Goal: Information Seeking & Learning: Learn about a topic

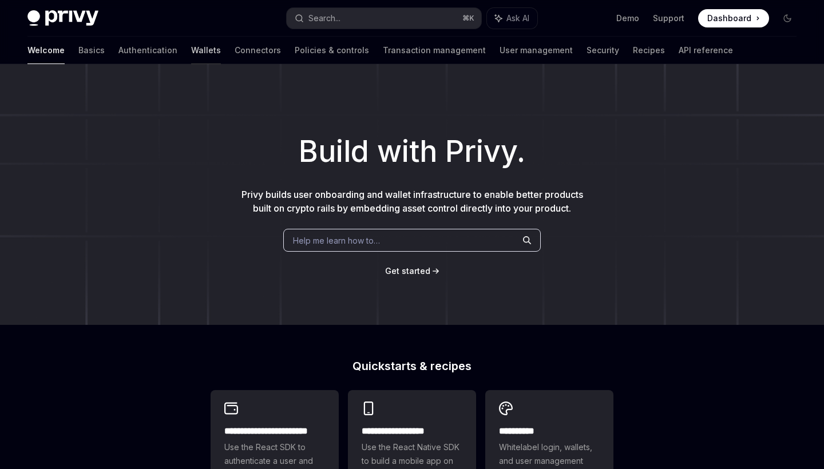
click at [191, 51] on link "Wallets" at bounding box center [206, 50] width 30 height 27
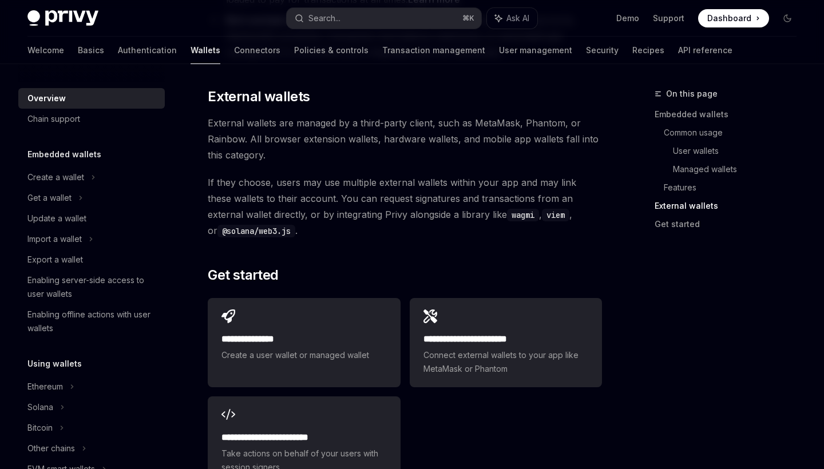
scroll to position [1781, 0]
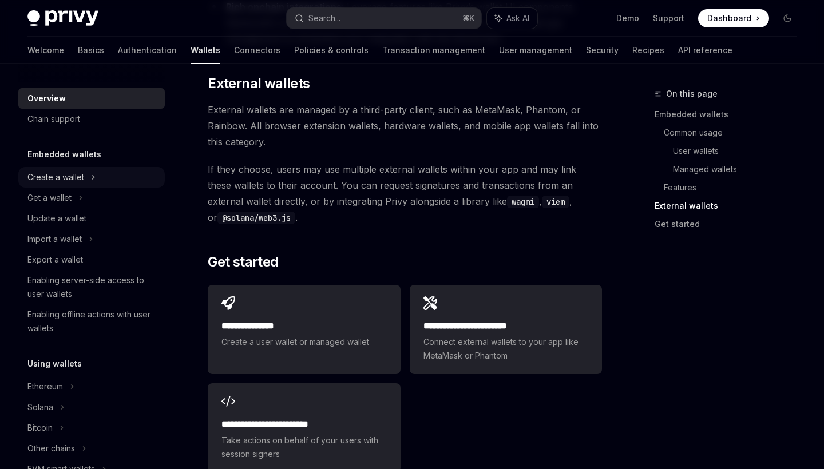
click at [68, 176] on div "Create a wallet" at bounding box center [55, 178] width 57 height 14
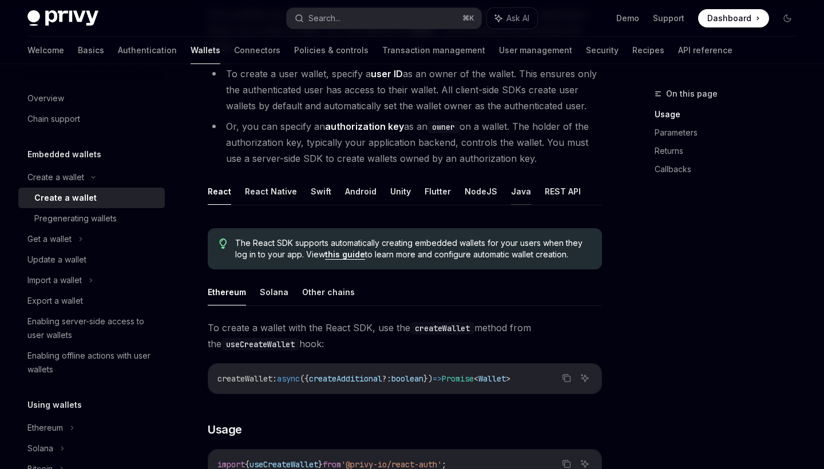
scroll to position [138, 0]
click at [273, 291] on button "Solana" at bounding box center [274, 292] width 29 height 27
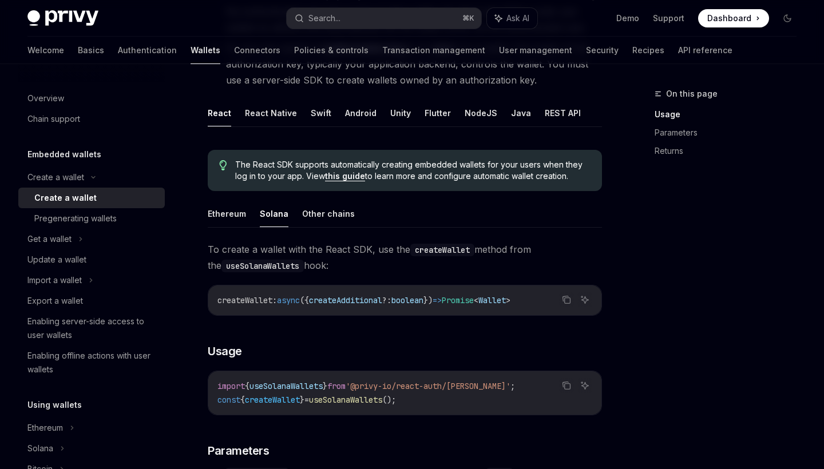
scroll to position [214, 0]
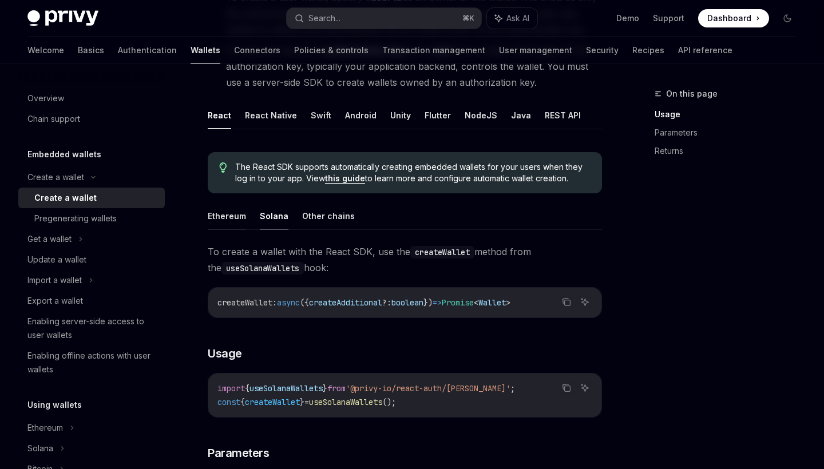
click at [219, 217] on button "Ethereum" at bounding box center [227, 216] width 38 height 27
click at [272, 221] on button "Solana" at bounding box center [274, 216] width 29 height 27
click at [311, 220] on button "Other chains" at bounding box center [328, 216] width 53 height 27
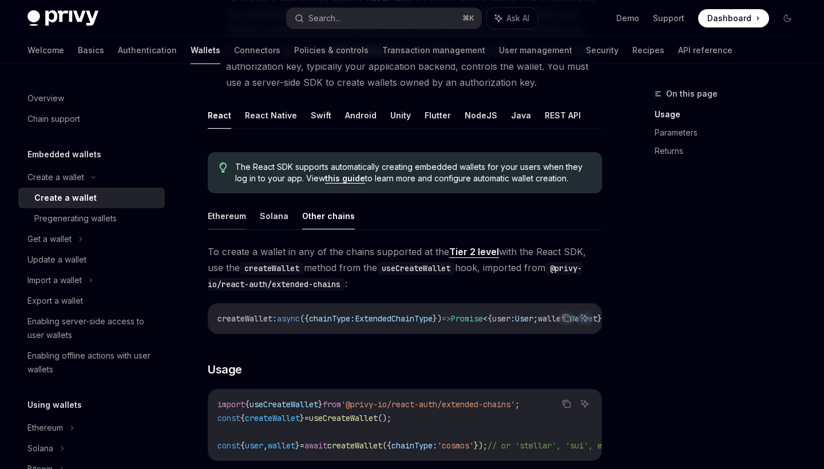
click at [230, 215] on button "Ethereum" at bounding box center [227, 216] width 38 height 27
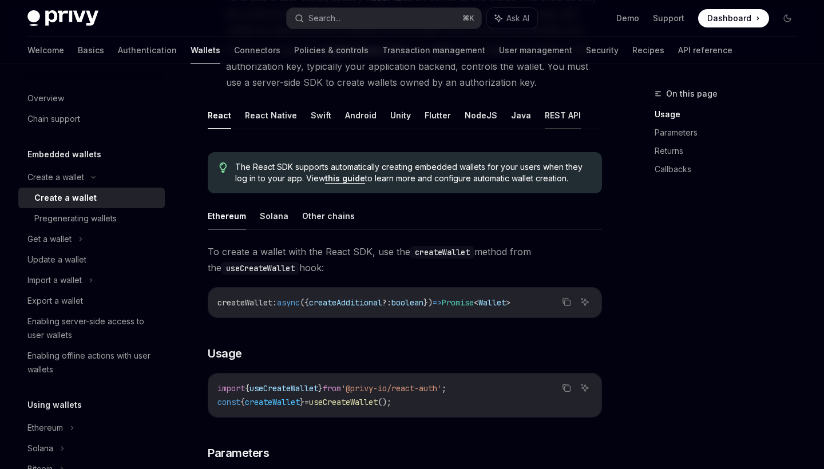
click at [563, 111] on button "REST API" at bounding box center [563, 115] width 36 height 27
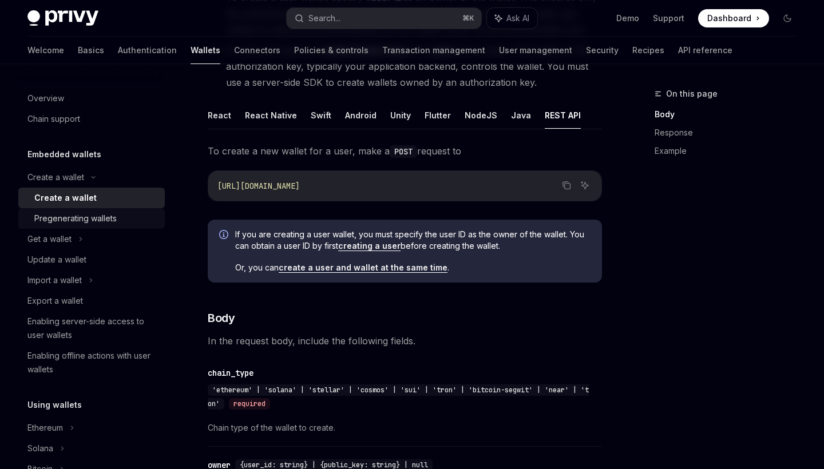
click at [84, 218] on div "Pregenerating wallets" at bounding box center [75, 219] width 82 height 14
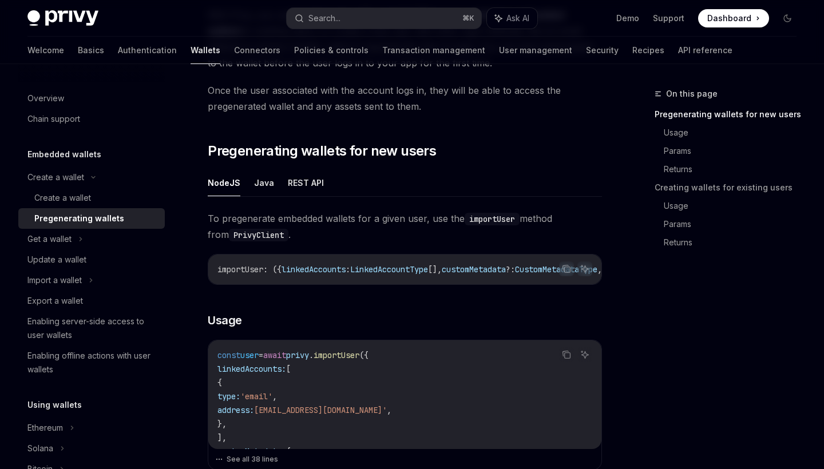
scroll to position [148, 0]
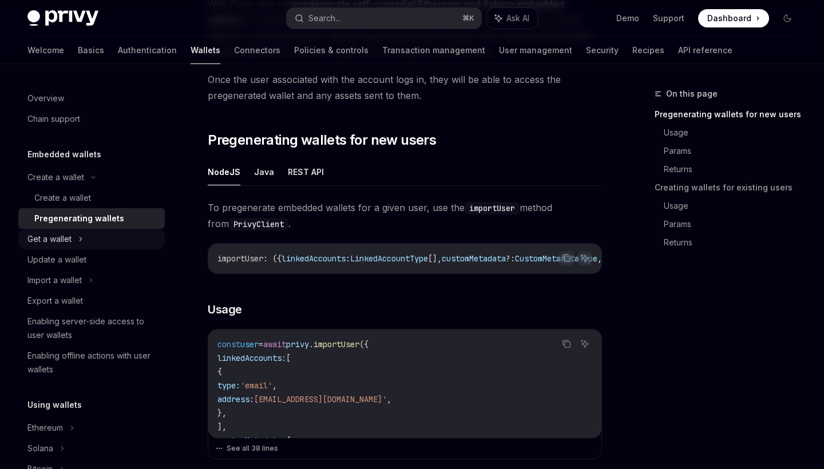
click at [81, 239] on icon at bounding box center [80, 239] width 5 height 14
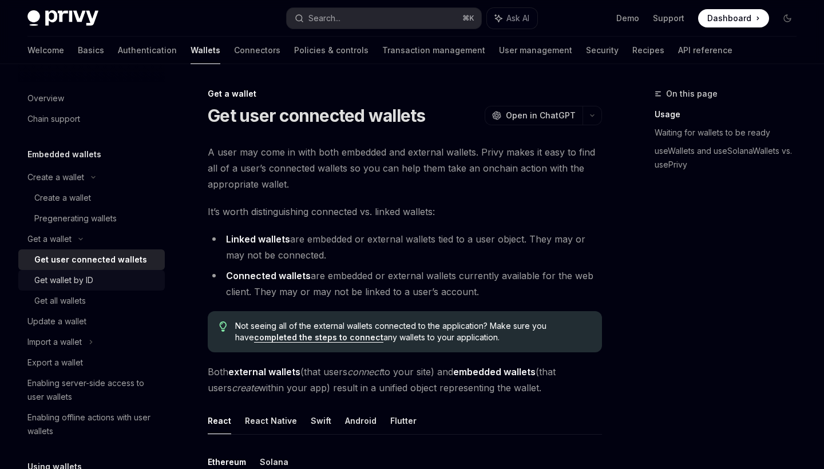
click at [114, 279] on div "Get wallet by ID" at bounding box center [96, 281] width 124 height 14
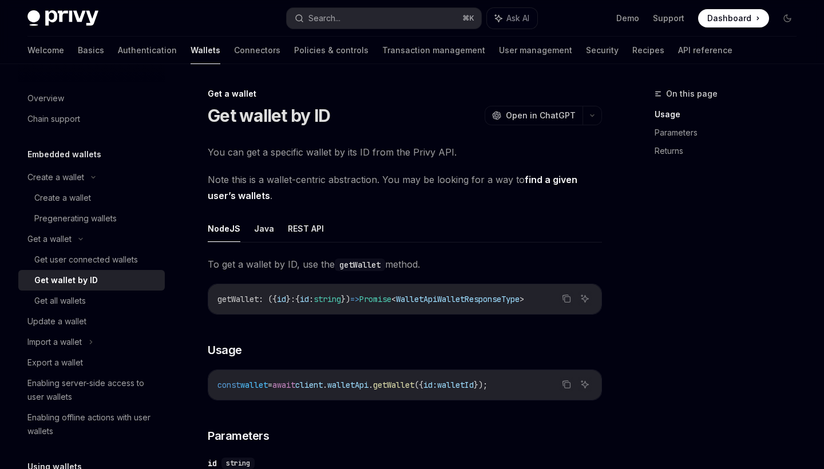
click at [59, 10] on img at bounding box center [62, 18] width 71 height 16
type textarea "*"
